Goal: Task Accomplishment & Management: Use online tool/utility

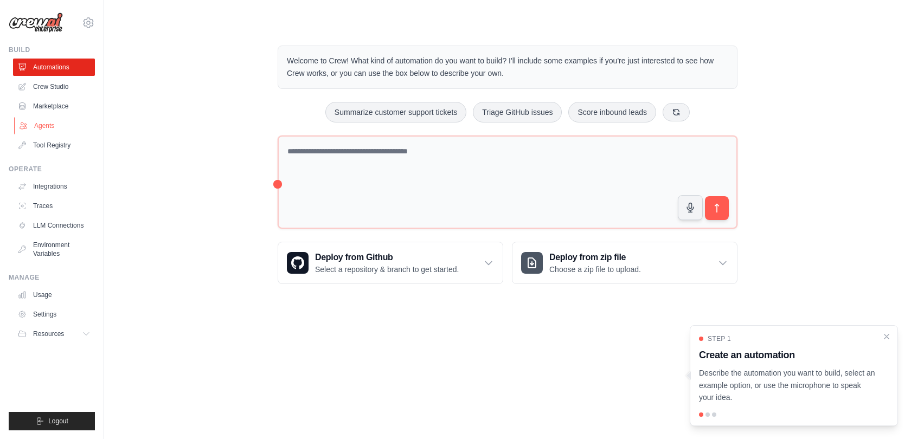
click at [54, 125] on link "Agents" at bounding box center [55, 125] width 82 height 17
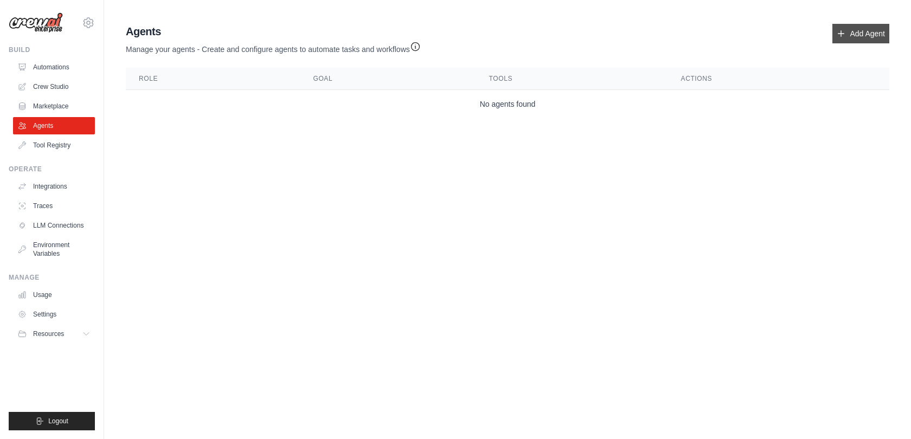
click at [861, 31] on link "Add Agent" at bounding box center [860, 34] width 57 height 20
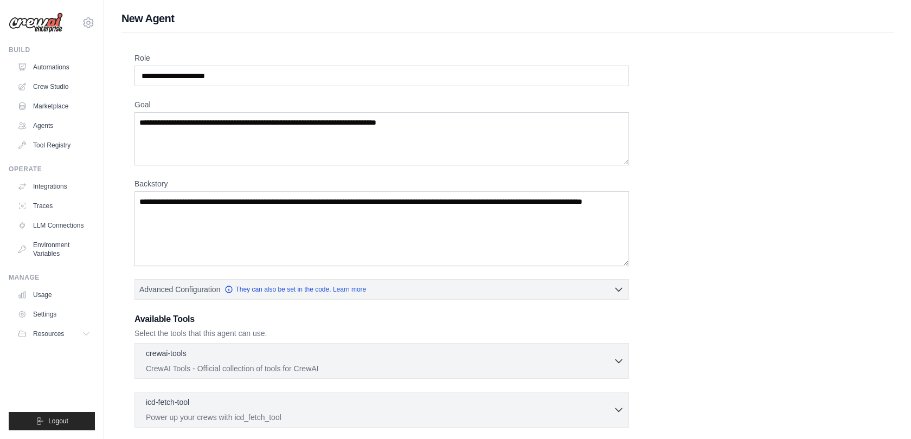
click at [847, 39] on div "Role Goal [GEOGRAPHIC_DATA] Advanced Configuration They can also be set in the …" at bounding box center [507, 302] width 772 height 538
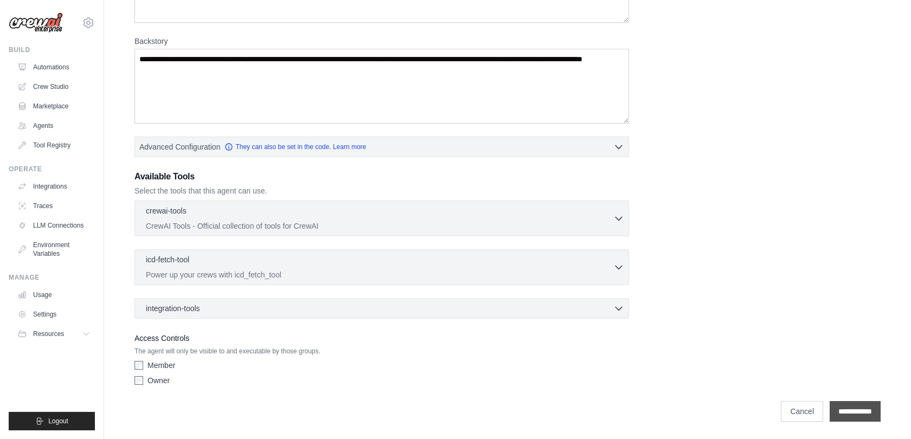
click at [846, 414] on input "**********" at bounding box center [854, 411] width 51 height 21
